Goal: Transaction & Acquisition: Purchase product/service

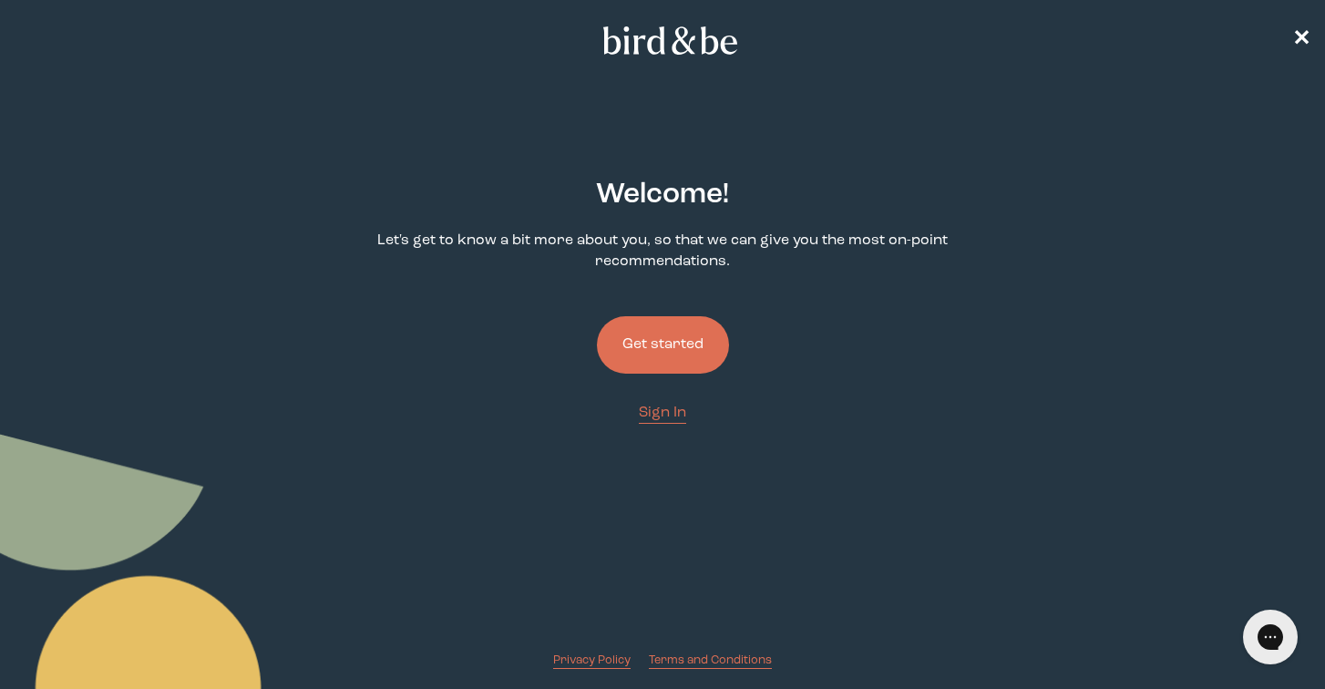
click at [669, 355] on button "Get started" at bounding box center [663, 344] width 132 height 57
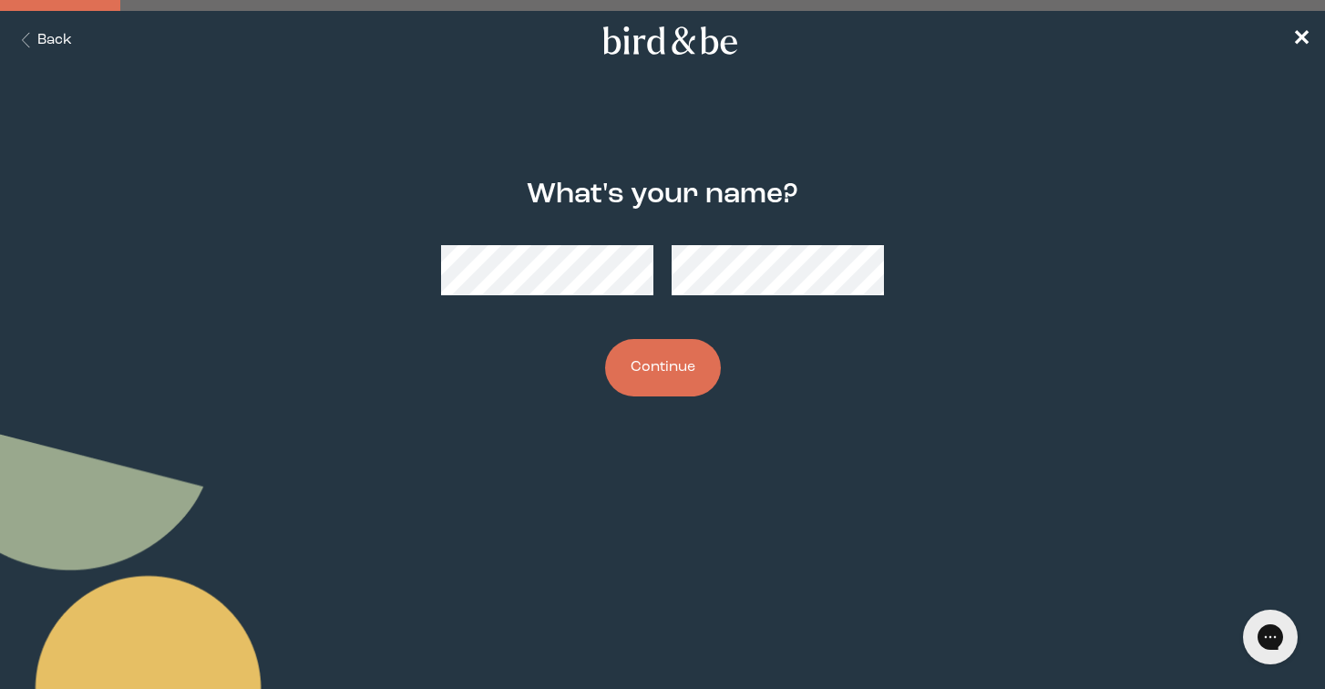
click at [678, 364] on button "Continue" at bounding box center [663, 367] width 116 height 57
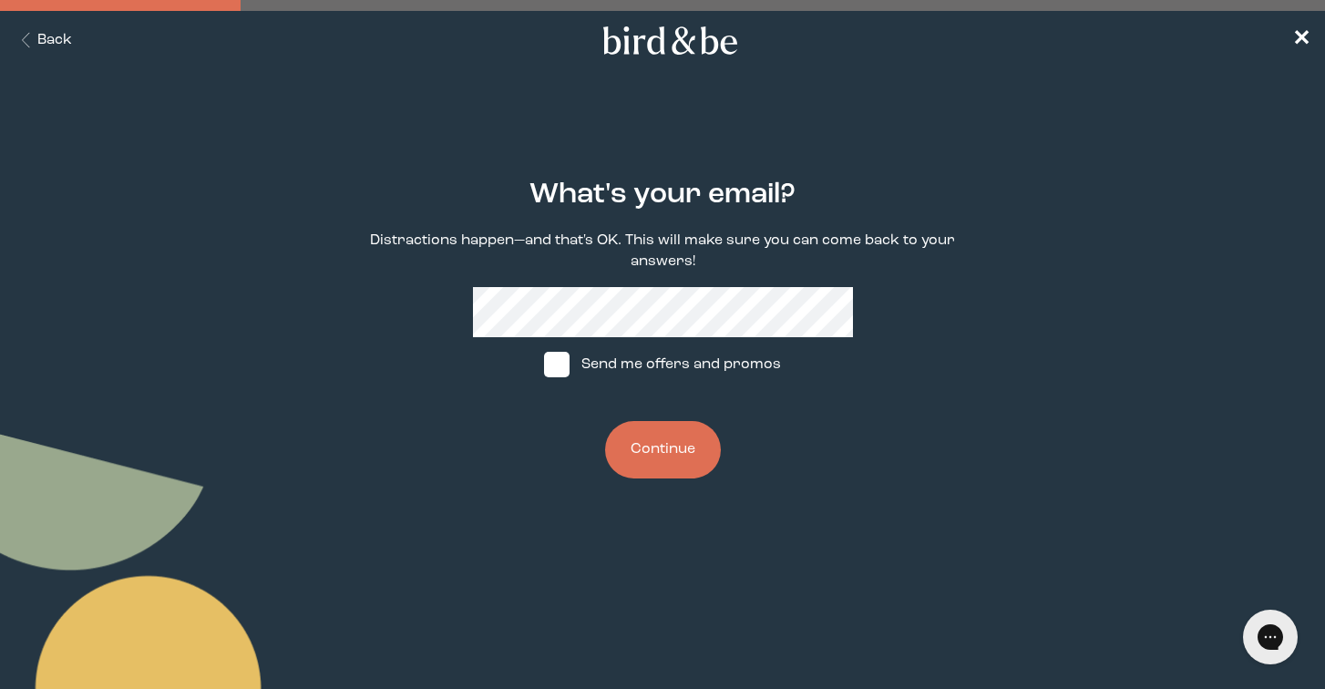
click at [626, 278] on div "What's your email? Distractions happen—and that's OK. This will make sure you c…" at bounding box center [662, 329] width 633 height 358
click at [658, 457] on button "Continue" at bounding box center [663, 449] width 116 height 57
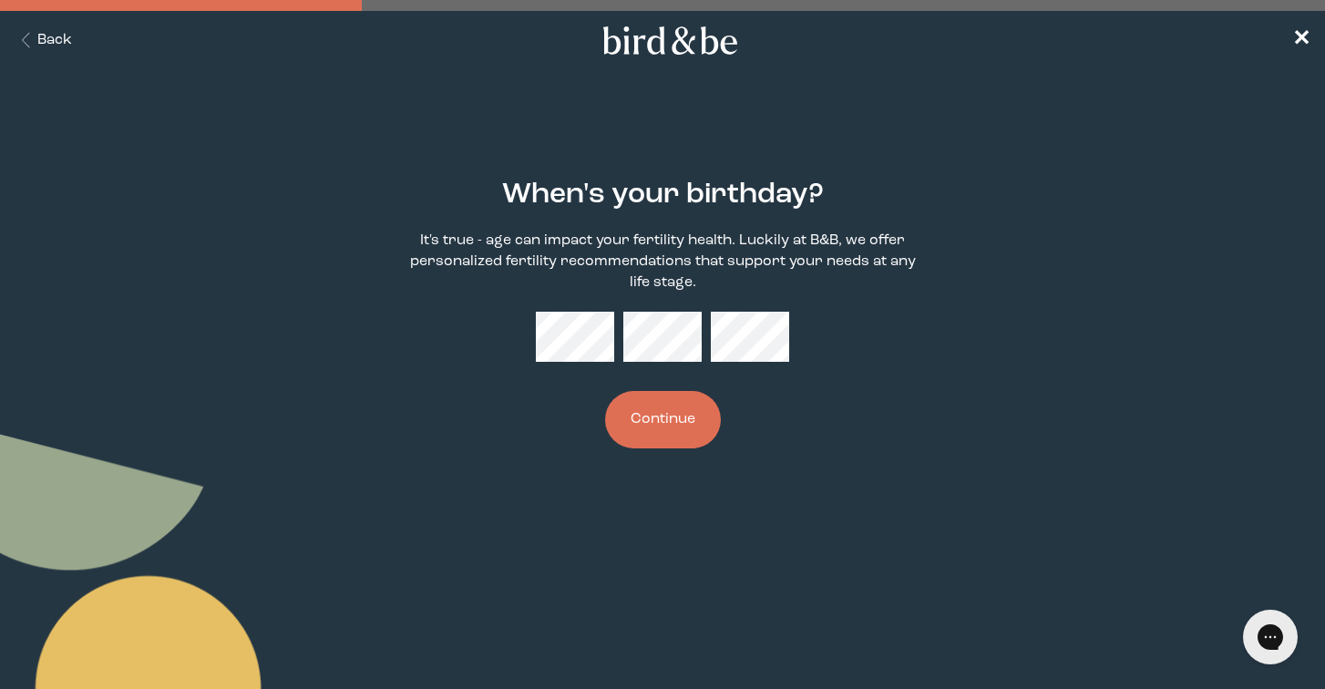
click at [663, 430] on button "Continue" at bounding box center [663, 419] width 116 height 57
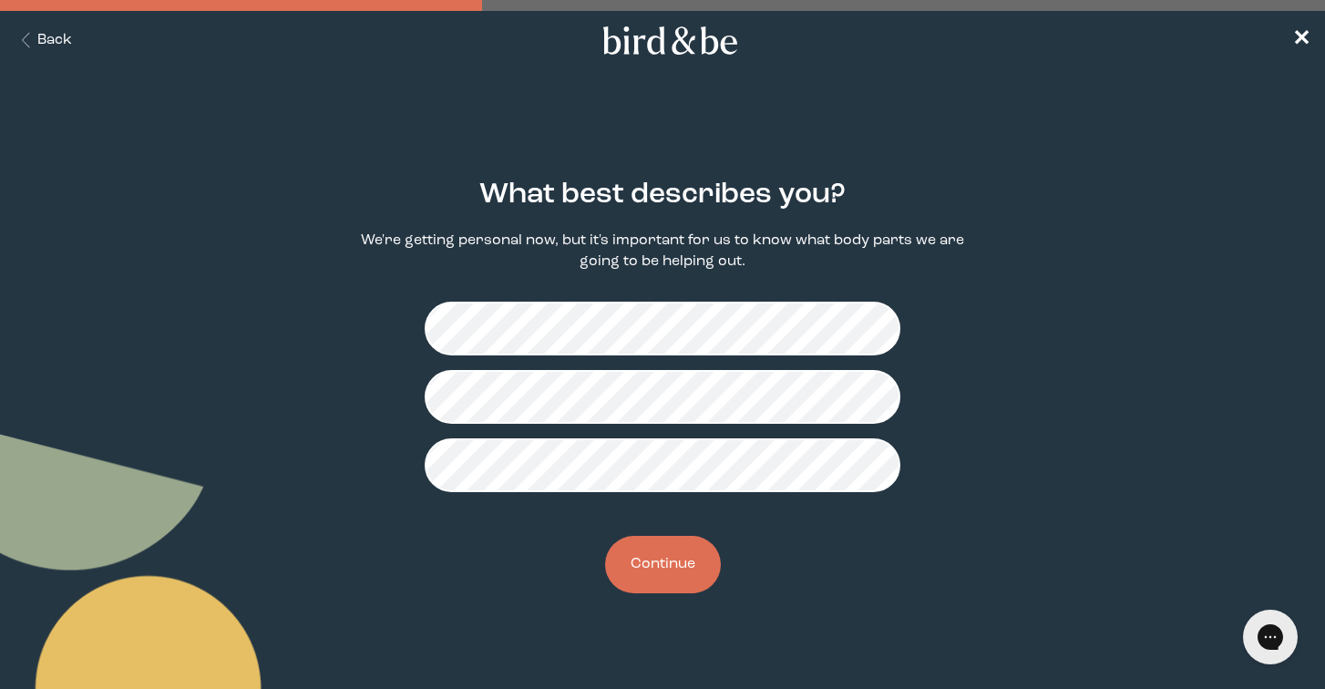
click at [666, 584] on button "Continue" at bounding box center [663, 564] width 116 height 57
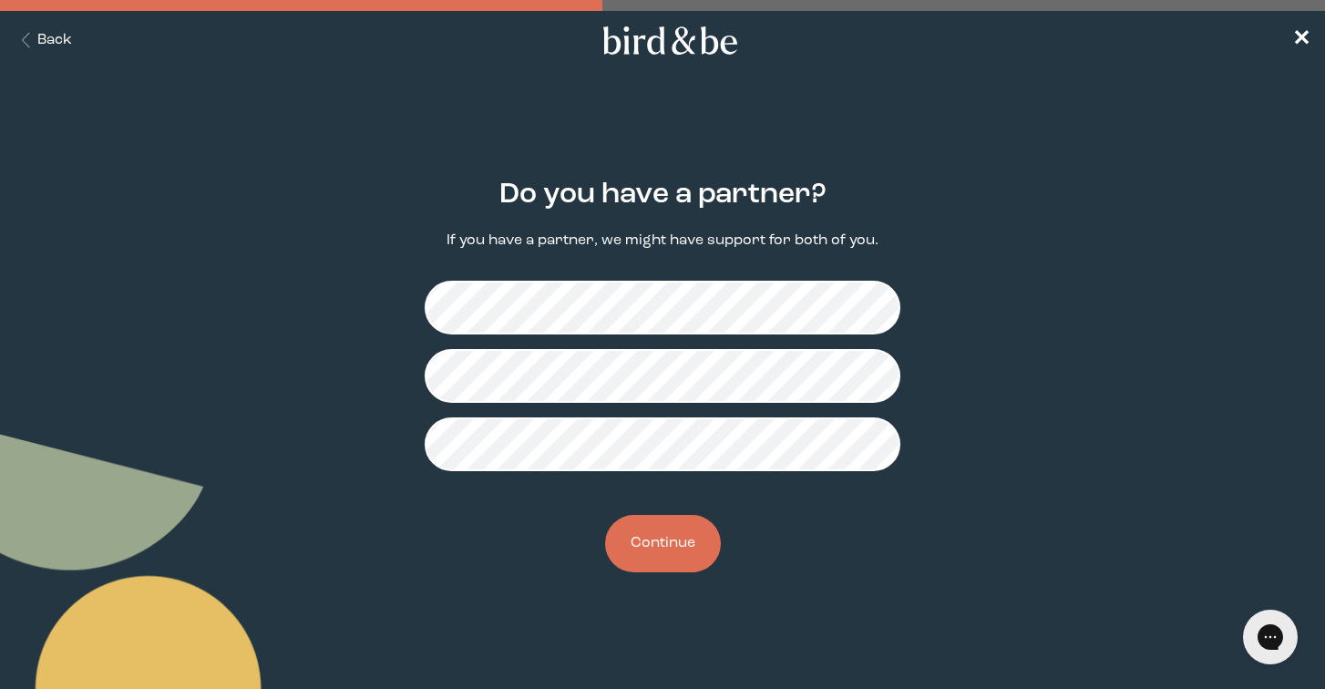
click at [658, 550] on button "Continue" at bounding box center [663, 543] width 116 height 57
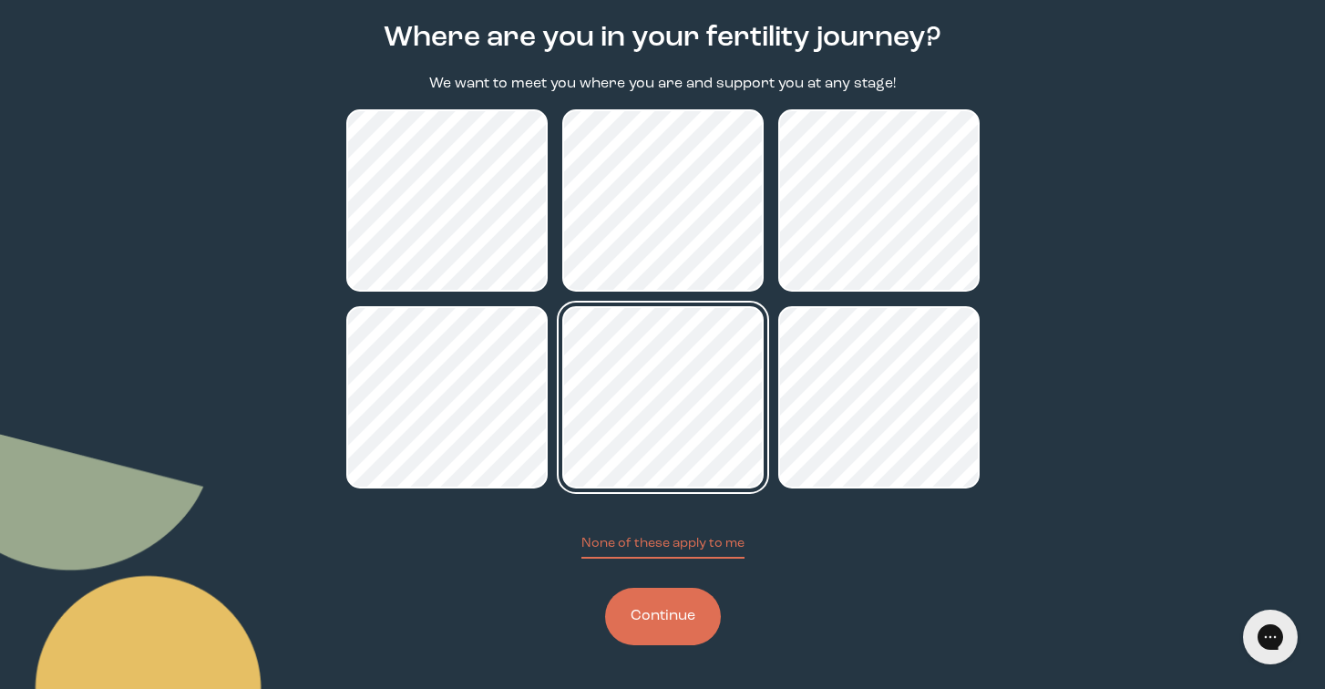
scroll to position [157, 0]
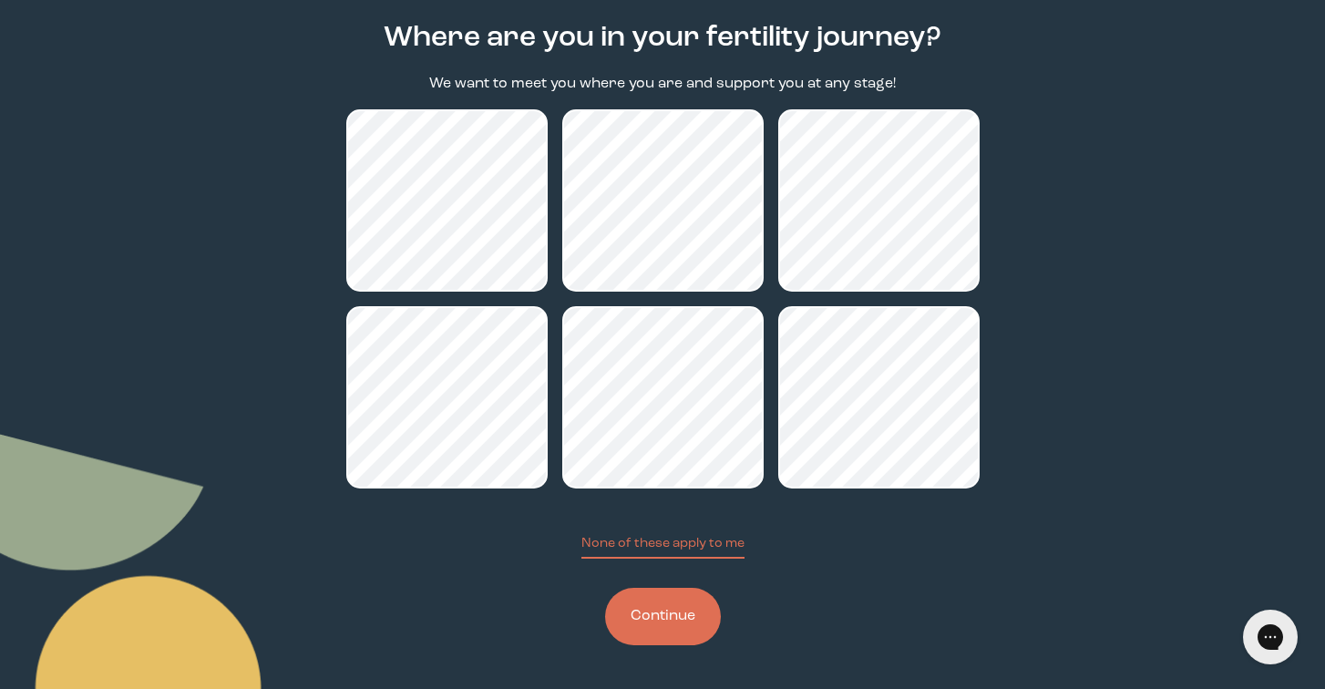
click at [673, 630] on button "Continue" at bounding box center [663, 616] width 116 height 57
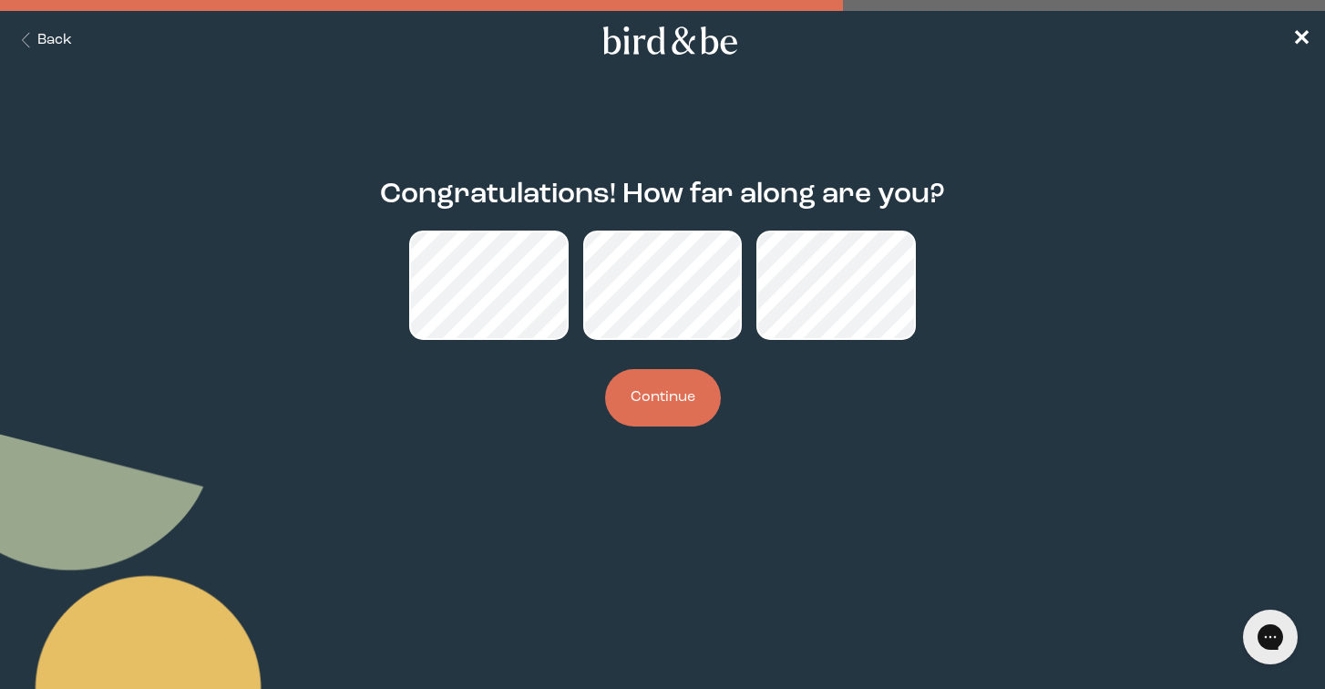
click at [668, 408] on button "Continue" at bounding box center [663, 397] width 116 height 57
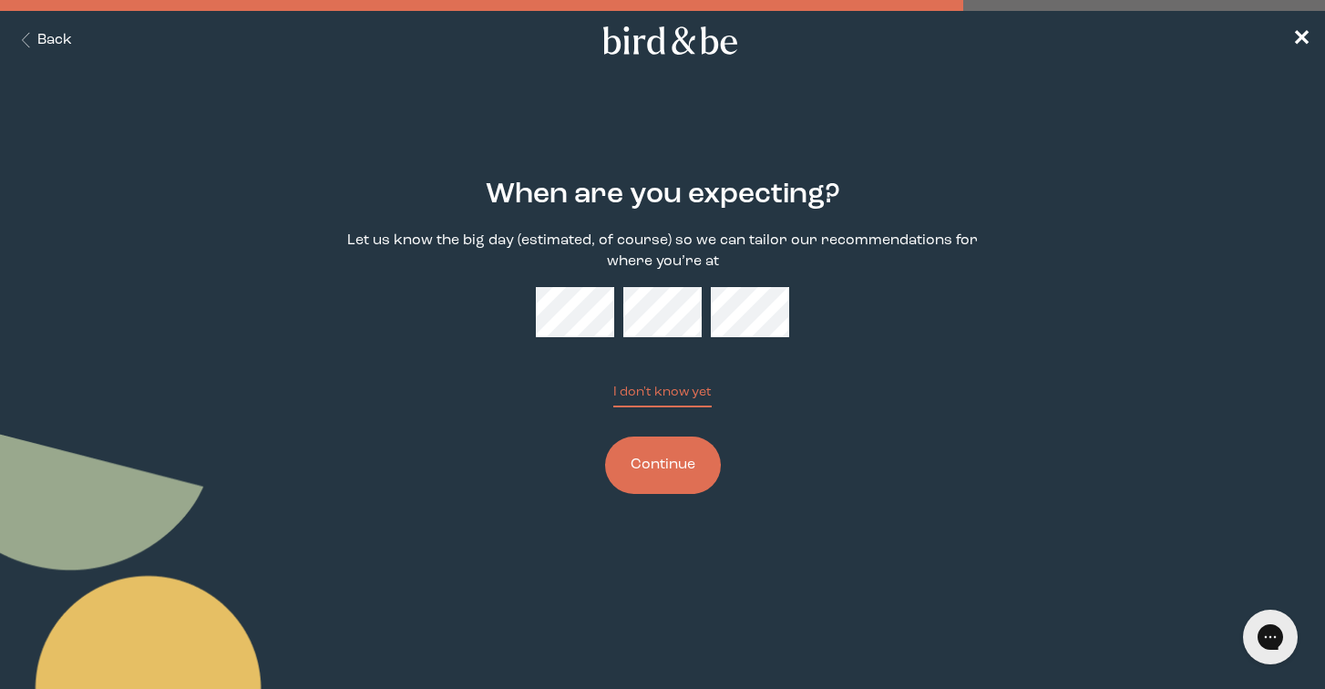
click at [672, 483] on button "Continue" at bounding box center [663, 465] width 116 height 57
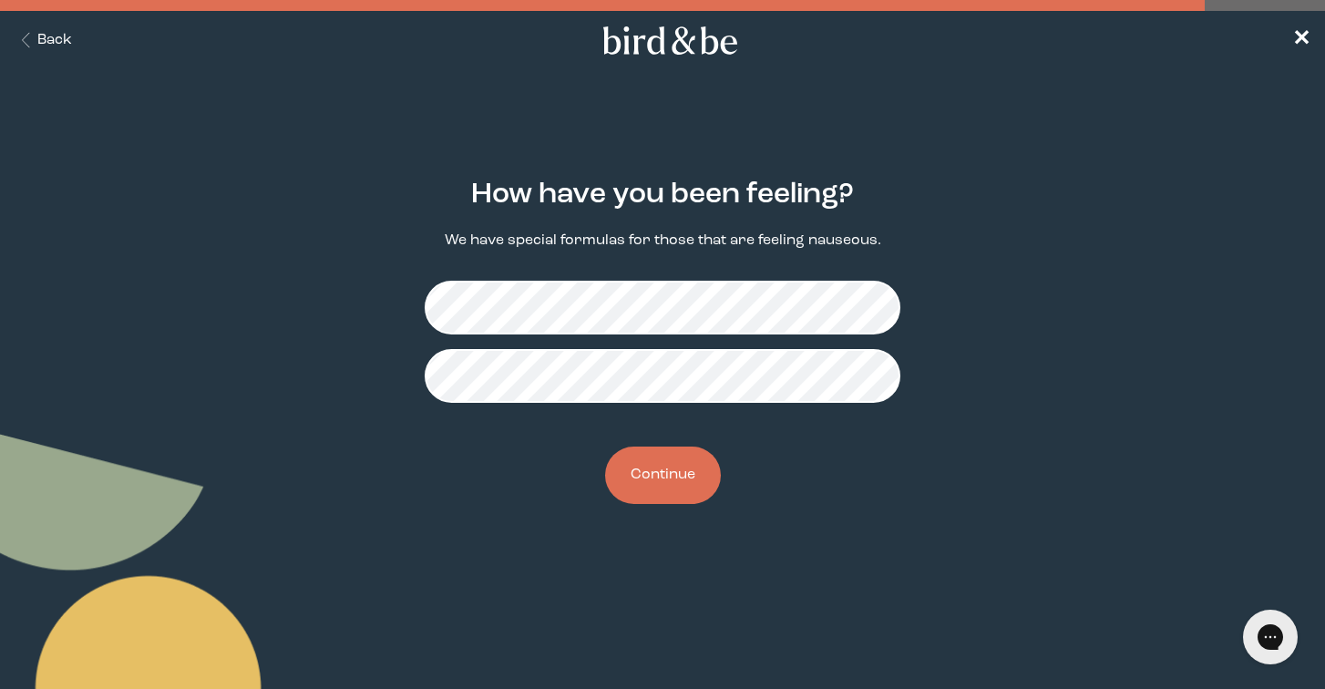
click at [654, 481] on button "Continue" at bounding box center [663, 475] width 116 height 57
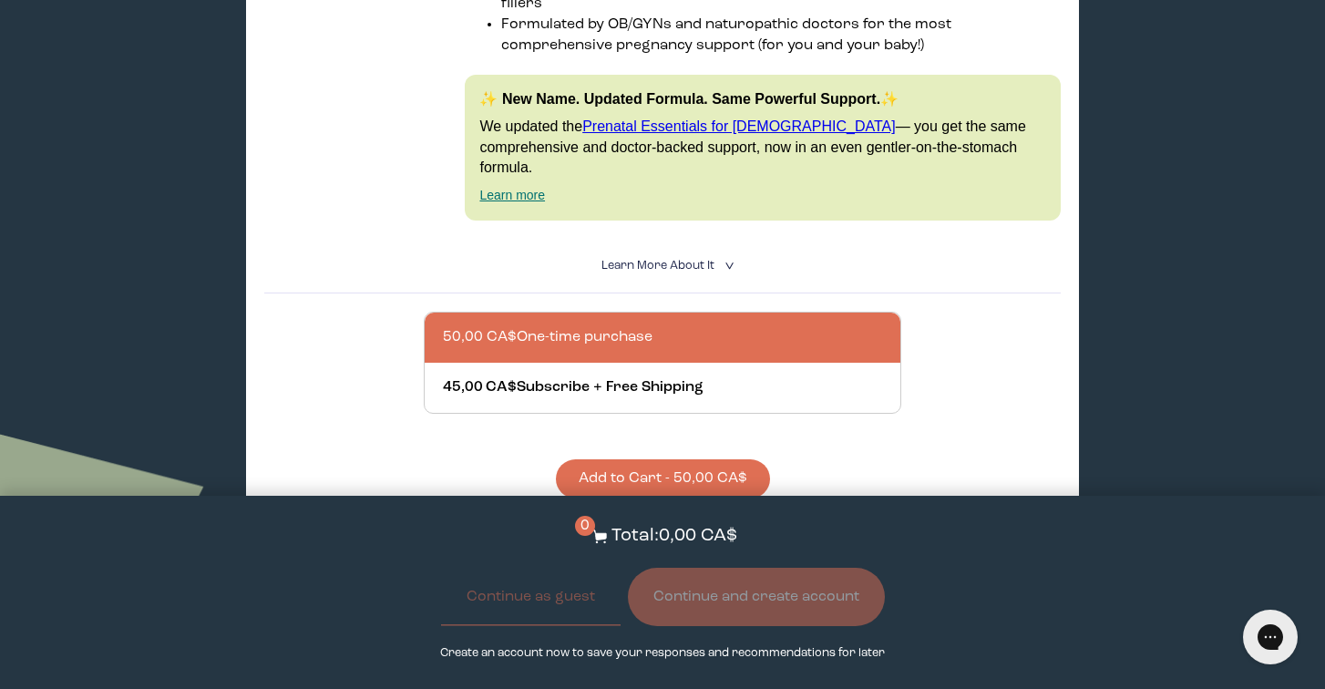
scroll to position [1385, 0]
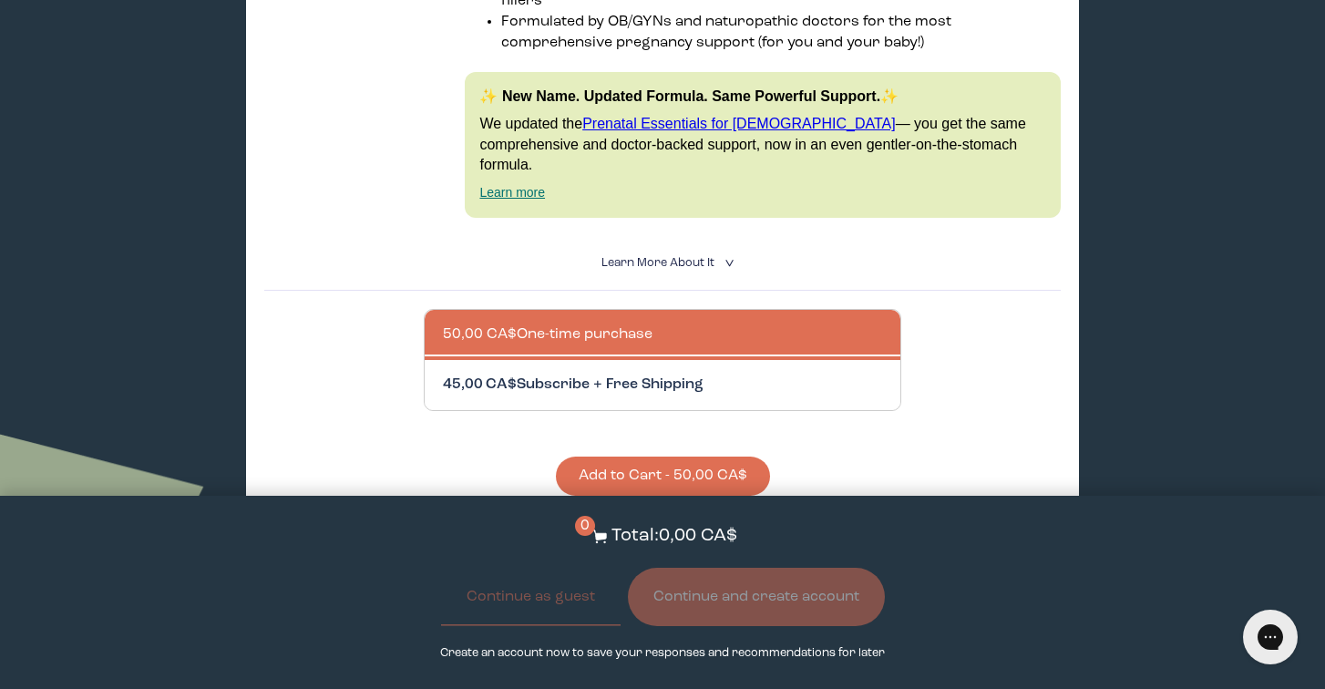
click at [537, 360] on div at bounding box center [681, 385] width 476 height 50
click at [443, 374] on input "45,00 CA$ Subscribe + Free Shipping" at bounding box center [442, 374] width 1 height 1
radio input "true"
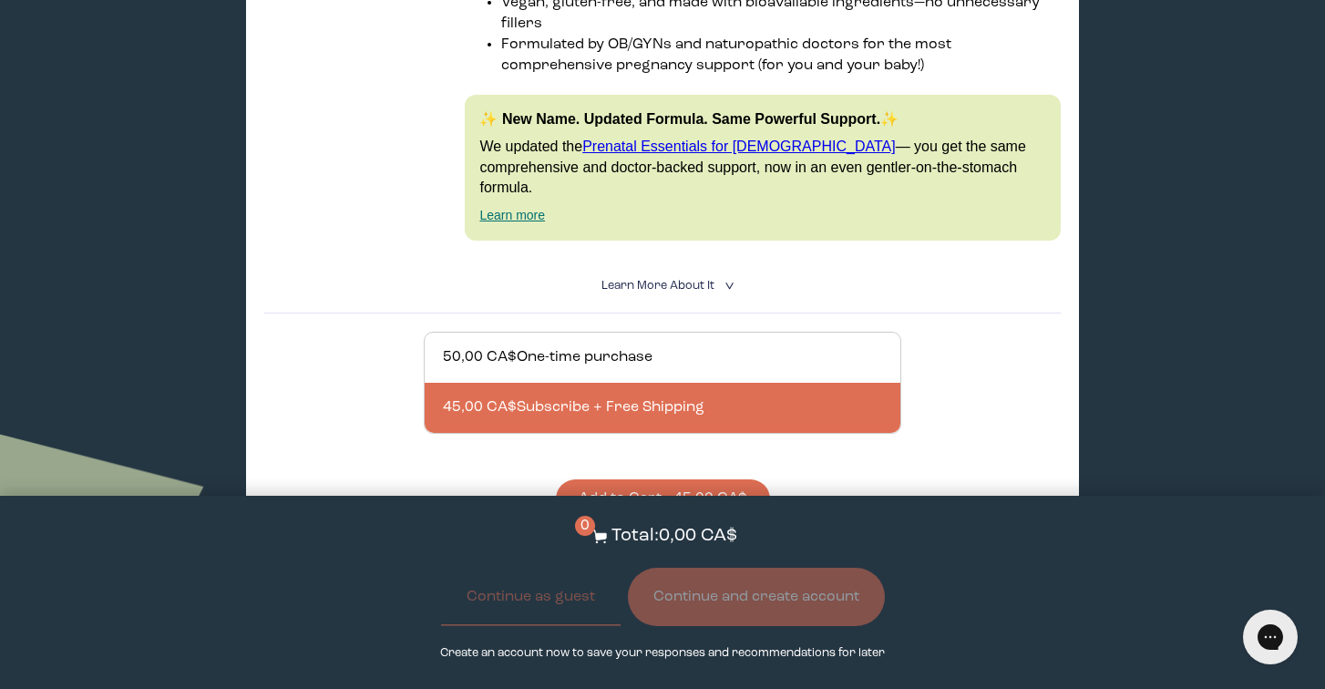
scroll to position [1364, 0]
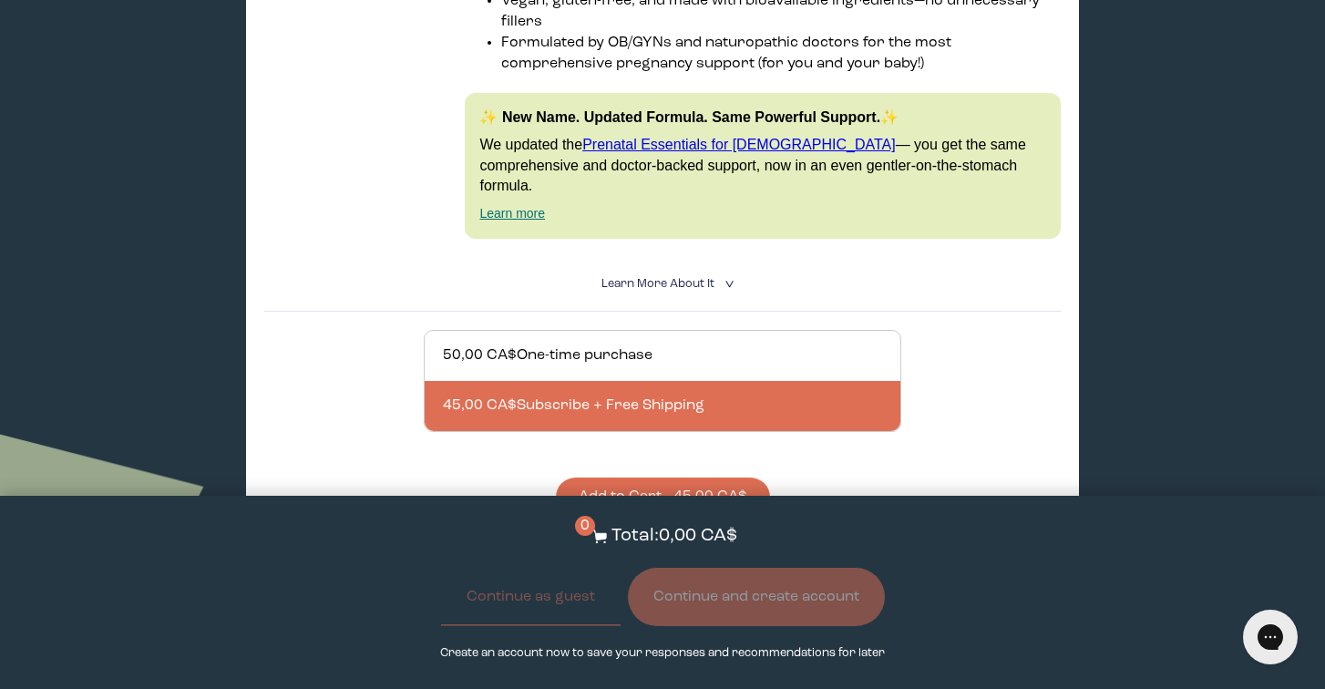
click at [656, 478] on button "Add to Cart - 45,00 CA$" at bounding box center [663, 497] width 214 height 39
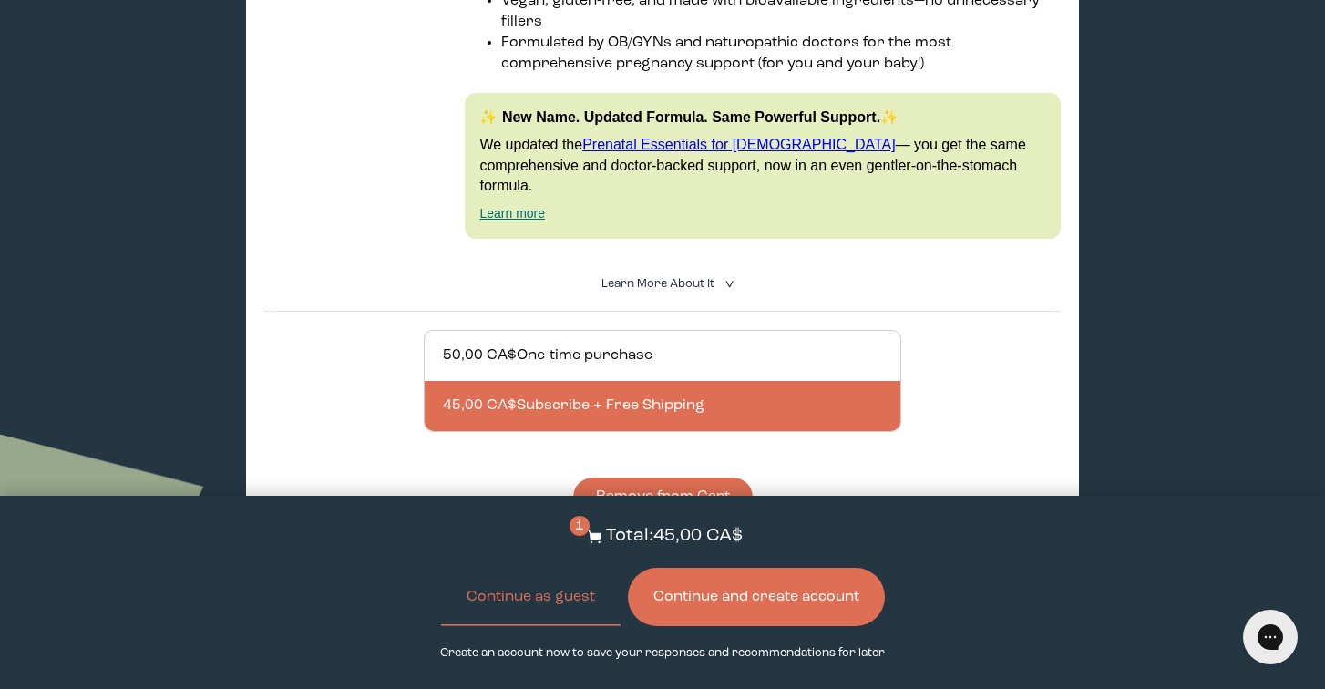
click at [770, 603] on button "Continue and create account" at bounding box center [756, 597] width 257 height 58
